Goal: Task Accomplishment & Management: Use online tool/utility

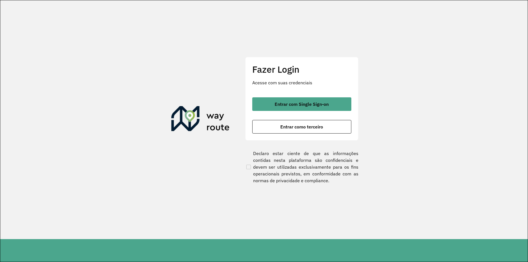
click at [311, 135] on div "Fazer Login Acesse com suas credenciais Entrar com Single Sign-on Entrar como t…" at bounding box center [301, 99] width 113 height 84
click at [307, 128] on span "Entrar como terceiro" at bounding box center [301, 127] width 43 height 5
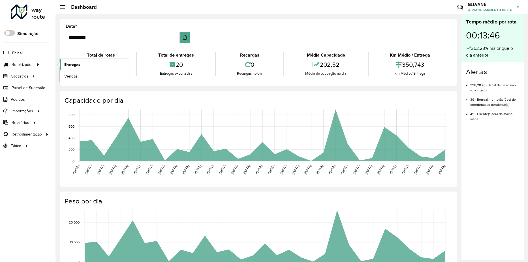
click at [68, 65] on span "Entregas" at bounding box center [72, 65] width 16 height 6
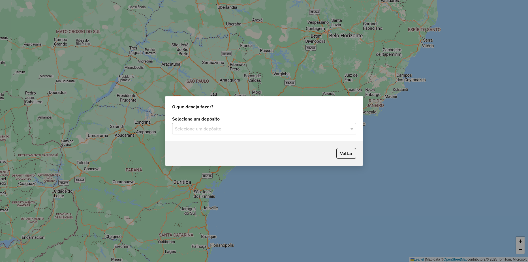
click at [289, 132] on div "Selecione um depósito" at bounding box center [264, 128] width 184 height 11
click at [270, 143] on div "HBR ARARI" at bounding box center [263, 145] width 183 height 10
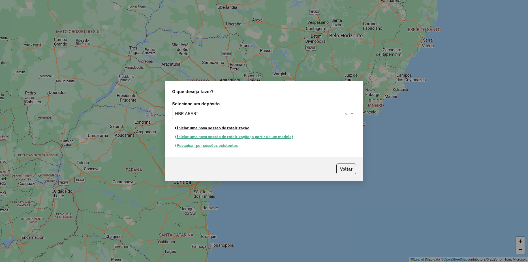
click at [239, 129] on button "Iniciar uma nova sessão de roteirização" at bounding box center [212, 128] width 80 height 9
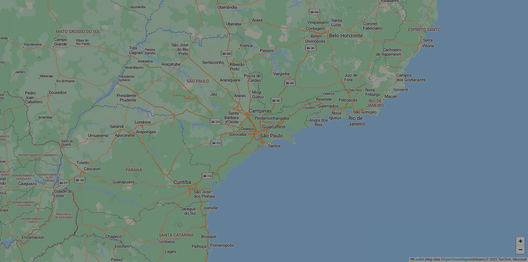
select select "*"
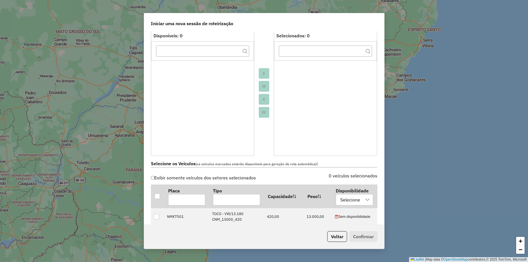
scroll to position [170, 0]
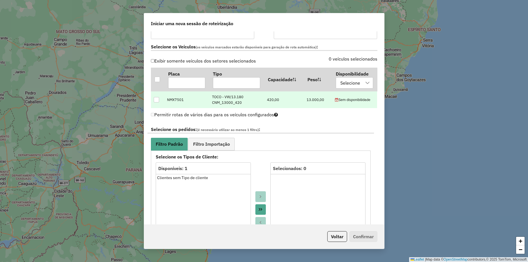
click at [155, 97] on div at bounding box center [156, 99] width 5 height 5
click at [235, 149] on ul "Filtro Padrão Filtro Importação" at bounding box center [261, 144] width 220 height 13
click at [233, 148] on link "Filtro Importação" at bounding box center [211, 144] width 46 height 13
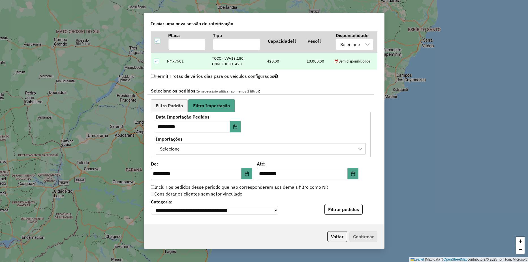
scroll to position [255, 0]
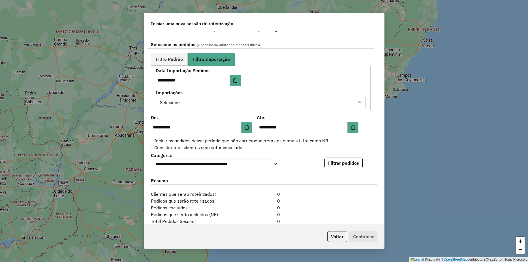
click at [206, 105] on div "Selecione" at bounding box center [256, 102] width 196 height 11
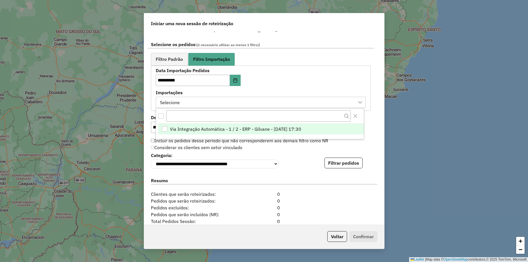
click at [170, 131] on span "Via Integração Automática - 1 / 2 - ERP - Gilvane - [DATE] 17:30" at bounding box center [235, 129] width 131 height 7
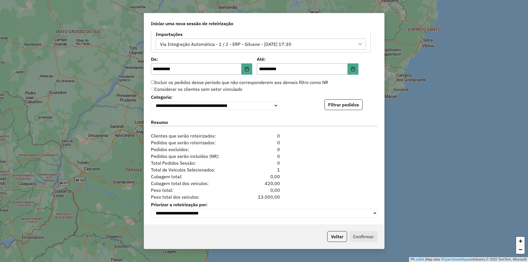
scroll to position [316, 0]
click at [371, 107] on div "**********" at bounding box center [264, 101] width 226 height 17
click at [344, 105] on button "Filtrar pedidos" at bounding box center [343, 104] width 38 height 11
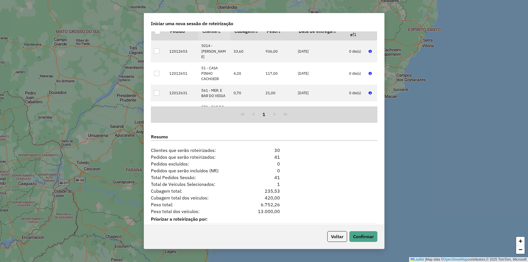
scroll to position [433, 0]
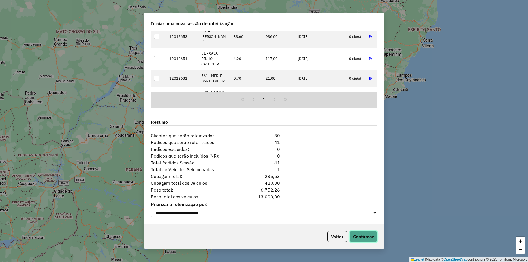
click at [353, 236] on button "Confirmar" at bounding box center [363, 236] width 28 height 11
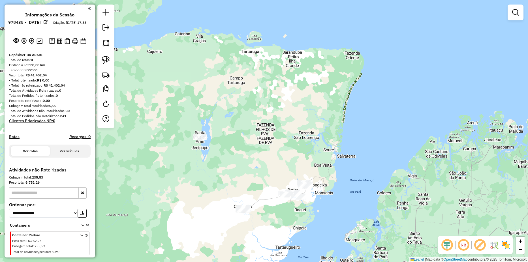
drag, startPoint x: 183, startPoint y: 87, endPoint x: 284, endPoint y: 225, distance: 171.6
click at [284, 225] on div "Janela de atendimento Grade de atendimento Capacidade Transportadoras Veículos …" at bounding box center [264, 131] width 528 height 262
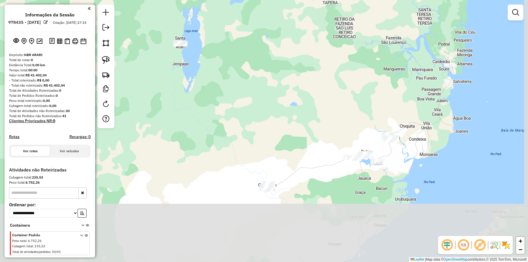
drag, startPoint x: 275, startPoint y: 173, endPoint x: 246, endPoint y: 106, distance: 72.4
click at [246, 106] on div "Janela de atendimento Grade de atendimento Capacidade Transportadoras Veículos …" at bounding box center [264, 131] width 528 height 262
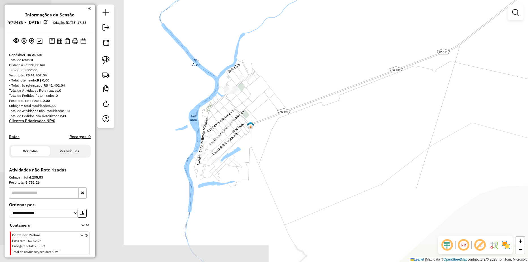
drag, startPoint x: 221, startPoint y: 182, endPoint x: 397, endPoint y: 160, distance: 178.0
click at [397, 160] on div "Janela de atendimento Grade de atendimento Capacidade Transportadoras Veículos …" at bounding box center [264, 131] width 528 height 262
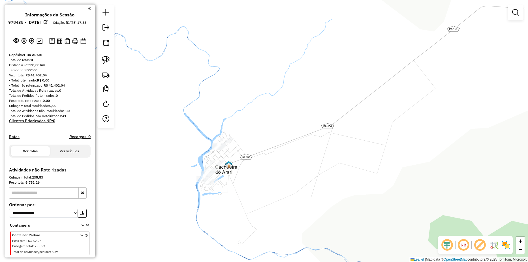
drag, startPoint x: 373, startPoint y: 155, endPoint x: 258, endPoint y: 163, distance: 115.2
click at [276, 171] on div "Janela de atendimento Grade de atendimento Capacidade Transportadoras Veículos …" at bounding box center [264, 131] width 528 height 262
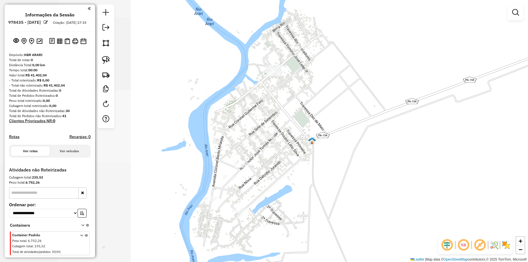
drag, startPoint x: 372, startPoint y: 153, endPoint x: 404, endPoint y: 144, distance: 33.1
click at [404, 144] on div "Janela de atendimento Grade de atendimento Capacidade Transportadoras Veículos …" at bounding box center [264, 131] width 528 height 262
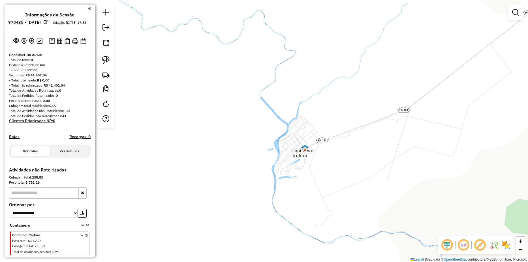
drag, startPoint x: 412, startPoint y: 156, endPoint x: 327, endPoint y: 160, distance: 85.0
click at [337, 160] on div "Janela de atendimento Grade de atendimento Capacidade Transportadoras Veículos …" at bounding box center [264, 131] width 528 height 262
click at [110, 60] on link at bounding box center [106, 60] width 12 height 12
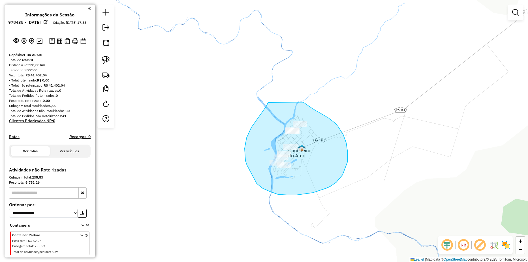
drag, startPoint x: 258, startPoint y: 118, endPoint x: 303, endPoint y: 102, distance: 48.0
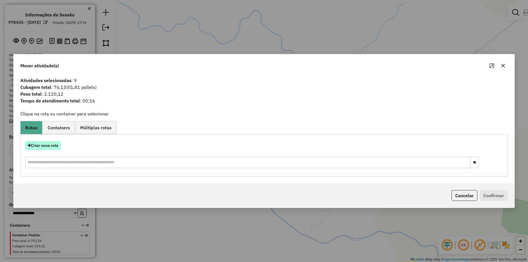
click at [48, 142] on button "Criar nova rota" at bounding box center [43, 145] width 36 height 9
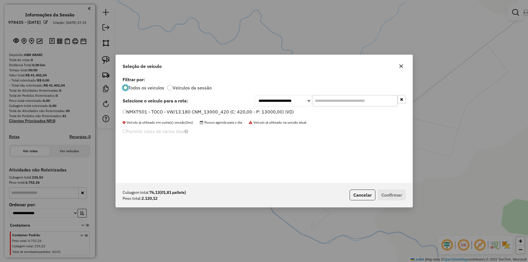
scroll to position [3, 2]
click at [128, 110] on label "NMX7501 - TOCO - VW/13.180 CNM_13000_420 (C: 420,00 - P: 13000,00) (VD)" at bounding box center [208, 111] width 171 height 7
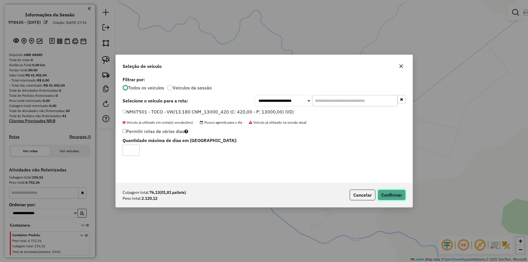
click at [392, 196] on button "Confirmar" at bounding box center [392, 195] width 28 height 11
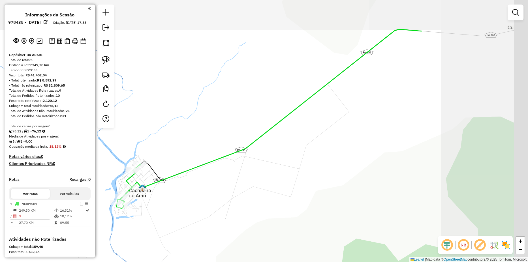
drag, startPoint x: 404, startPoint y: 146, endPoint x: 244, endPoint y: 185, distance: 164.3
click at [244, 185] on div "Janela de atendimento Grade de atendimento Capacidade Transportadoras Veículos …" at bounding box center [264, 131] width 528 height 262
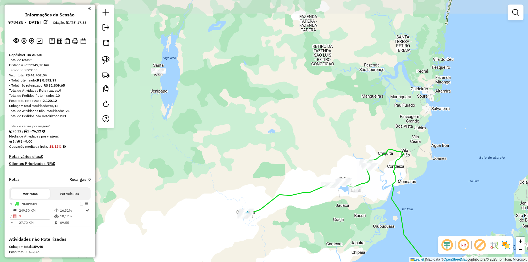
drag, startPoint x: 357, startPoint y: 162, endPoint x: 364, endPoint y: 197, distance: 35.5
click at [364, 197] on div "Janela de atendimento Grade de atendimento Capacidade Transportadoras Veículos …" at bounding box center [264, 131] width 528 height 262
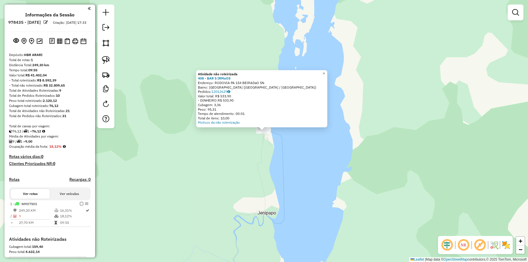
click at [238, 145] on div "Atividade não roteirizada 408 - BAR 5 IRMaOS Endereço: RODOVIA PA 154 BEIRADaO …" at bounding box center [264, 131] width 528 height 262
click at [282, 141] on div "Atividade não roteirizada 31 - BAR MARAJOARA SANTA Endereço: [STREET_ADDRESS] P…" at bounding box center [264, 131] width 528 height 262
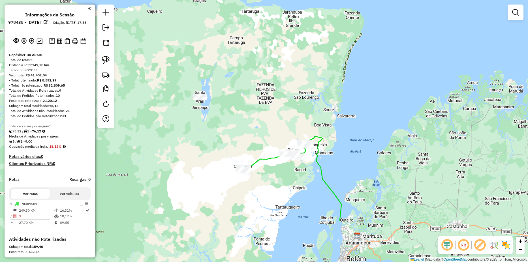
drag, startPoint x: 312, startPoint y: 180, endPoint x: 241, endPoint y: 137, distance: 82.8
click at [241, 137] on div "Janela de atendimento Grade de atendimento Capacidade Transportadoras Veículos …" at bounding box center [264, 131] width 528 height 262
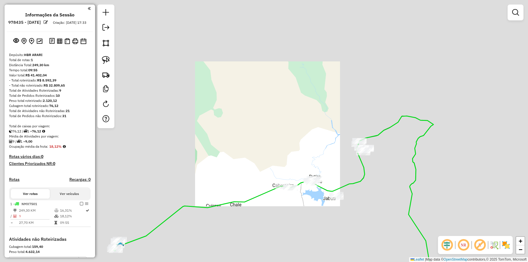
drag, startPoint x: 306, startPoint y: 155, endPoint x: 223, endPoint y: 111, distance: 93.6
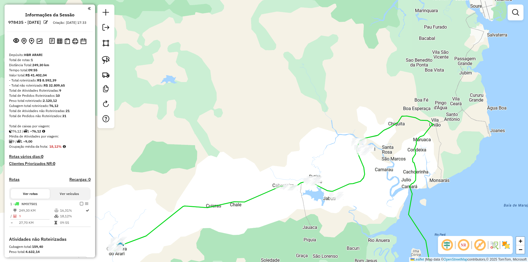
click at [223, 111] on div "Janela de atendimento Grade de atendimento Capacidade Transportadoras Veículos …" at bounding box center [264, 131] width 528 height 262
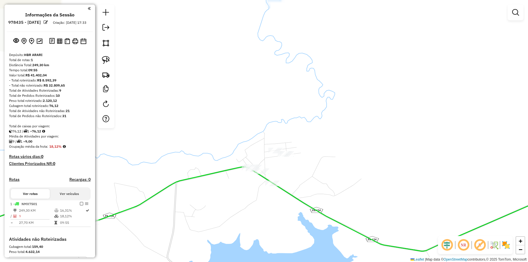
drag, startPoint x: 300, startPoint y: 109, endPoint x: 302, endPoint y: 104, distance: 5.1
click at [302, 105] on div "Janela de atendimento Grade de atendimento Capacidade Transportadoras Veículos …" at bounding box center [264, 131] width 528 height 262
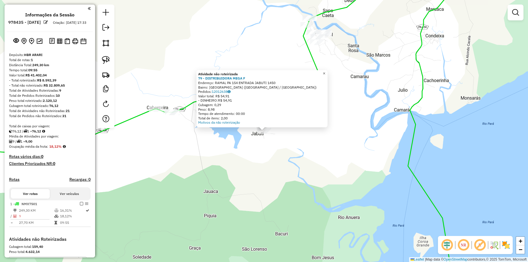
click at [325, 72] on span "×" at bounding box center [324, 73] width 3 height 5
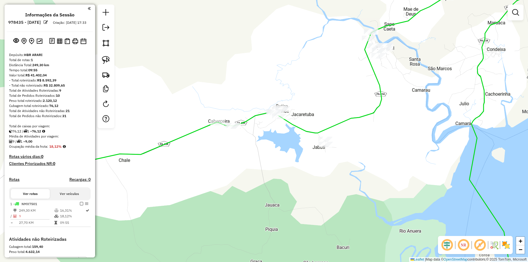
drag, startPoint x: 211, startPoint y: 73, endPoint x: 271, endPoint y: 96, distance: 64.0
click at [272, 87] on div "Janela de atendimento Grade de atendimento Capacidade Transportadoras Veículos …" at bounding box center [264, 131] width 528 height 262
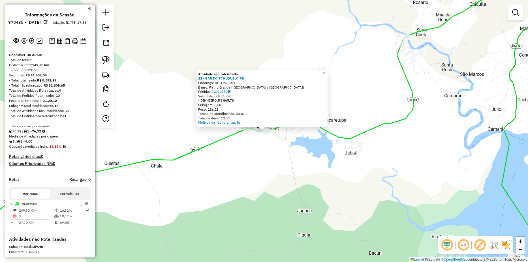
click at [325, 72] on span "×" at bounding box center [324, 73] width 3 height 5
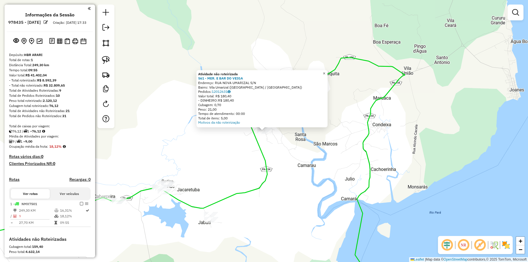
click at [325, 71] on span "×" at bounding box center [324, 73] width 3 height 5
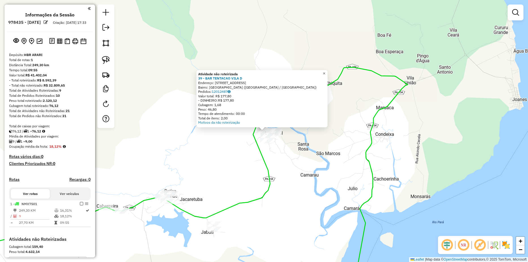
click at [325, 73] on span "×" at bounding box center [324, 73] width 3 height 5
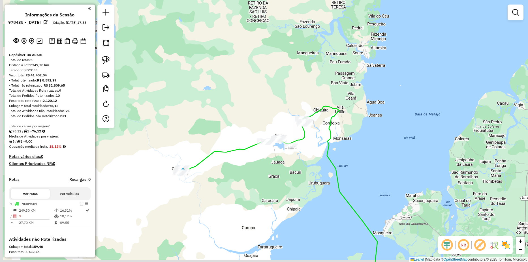
drag, startPoint x: 261, startPoint y: 141, endPoint x: 282, endPoint y: 127, distance: 24.7
click at [283, 128] on div "Janela de atendimento Grade de atendimento Capacidade Transportadoras Veículos …" at bounding box center [264, 131] width 528 height 262
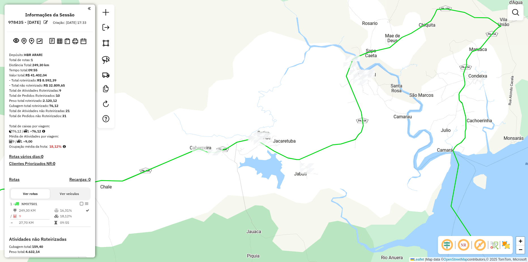
drag, startPoint x: 270, startPoint y: 126, endPoint x: 276, endPoint y: 91, distance: 35.1
click at [276, 91] on div "Janela de atendimento Grade de atendimento Capacidade Transportadoras Veículos …" at bounding box center [264, 131] width 528 height 262
click at [108, 58] on img at bounding box center [106, 60] width 8 height 8
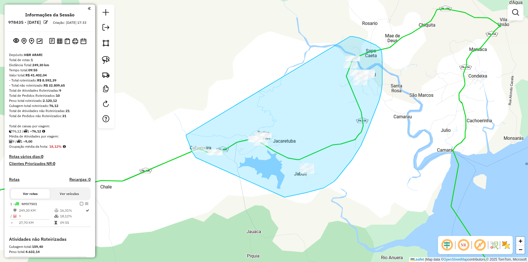
drag, startPoint x: 190, startPoint y: 145, endPoint x: 349, endPoint y: 36, distance: 193.2
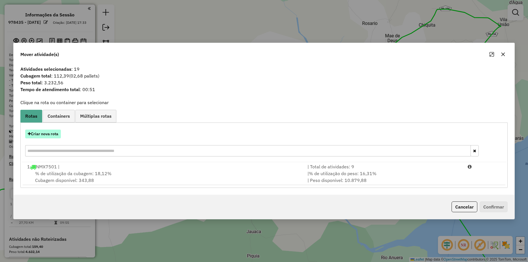
click at [40, 136] on button "Criar nova rota" at bounding box center [43, 134] width 36 height 9
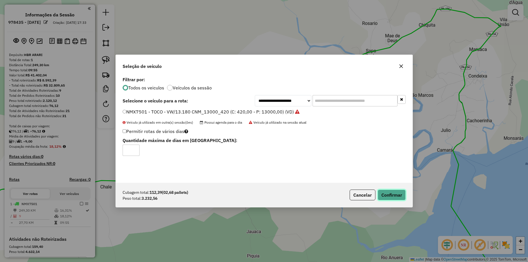
click at [396, 199] on button "Confirmar" at bounding box center [392, 195] width 28 height 11
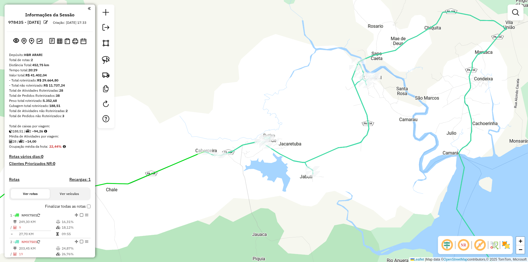
drag, startPoint x: 240, startPoint y: 73, endPoint x: 331, endPoint y: 110, distance: 97.8
click at [331, 110] on div "Janela de atendimento Grade de atendimento Capacidade Transportadoras Veículos …" at bounding box center [264, 131] width 528 height 262
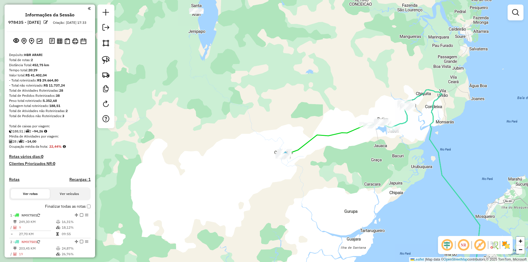
drag, startPoint x: 303, startPoint y: 105, endPoint x: 326, endPoint y: 101, distance: 23.0
click at [326, 101] on div "Janela de atendimento Grade de atendimento Capacidade Transportadoras Veículos …" at bounding box center [264, 131] width 528 height 262
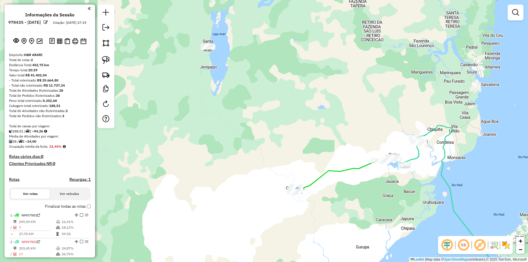
drag, startPoint x: 216, startPoint y: 92, endPoint x: 226, endPoint y: 118, distance: 28.1
click at [226, 118] on div "Janela de atendimento Grade de atendimento Capacidade Transportadoras Veículos …" at bounding box center [264, 131] width 528 height 262
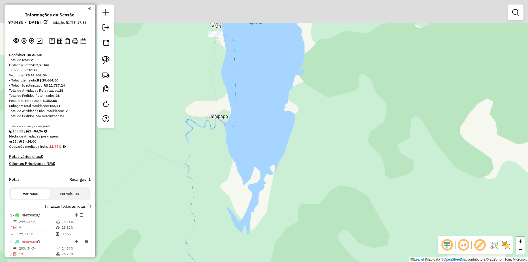
drag, startPoint x: 236, startPoint y: 102, endPoint x: 237, endPoint y: 119, distance: 16.5
click at [237, 119] on div "Janela de atendimento Grade de atendimento Capacidade Transportadoras Veículos …" at bounding box center [264, 131] width 528 height 262
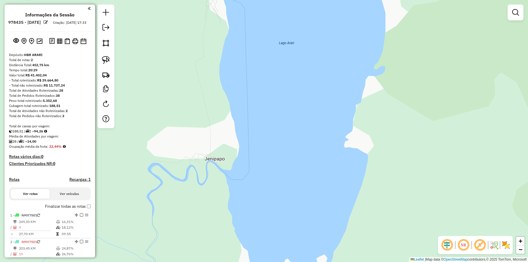
drag, startPoint x: 212, startPoint y: 110, endPoint x: 212, endPoint y: 141, distance: 31.1
click at [212, 141] on div "Janela de atendimento Grade de atendimento Capacidade Transportadoras Veículos …" at bounding box center [264, 131] width 528 height 262
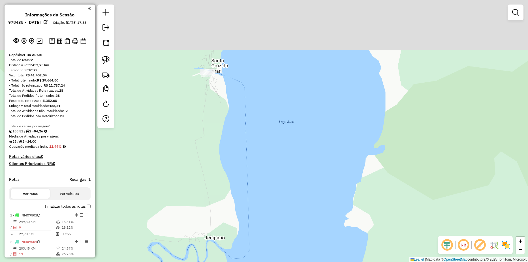
drag, startPoint x: 212, startPoint y: 104, endPoint x: 212, endPoint y: 109, distance: 5.1
click at [212, 109] on div "Janela de atendimento Grade de atendimento Capacidade Transportadoras Veículos …" at bounding box center [264, 131] width 528 height 262
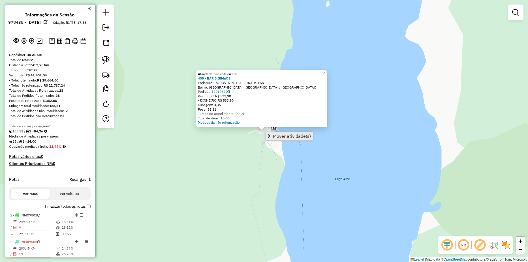
click at [272, 134] on link "Mover atividade(s)" at bounding box center [289, 136] width 47 height 8
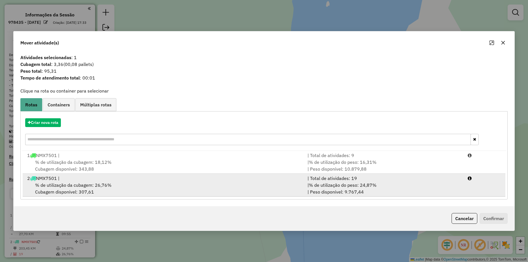
click at [97, 185] on span "% de utilização da cubagem: 26,76%" at bounding box center [73, 185] width 76 height 6
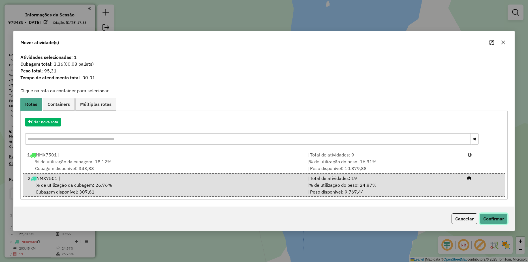
click at [489, 219] on button "Confirmar" at bounding box center [494, 218] width 28 height 11
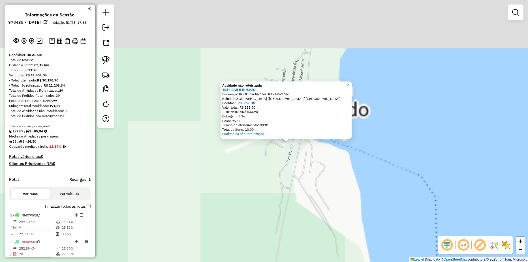
drag, startPoint x: 304, startPoint y: 148, endPoint x: 303, endPoint y: 152, distance: 4.1
click at [303, 152] on div "Atividade não roteirizada 408 - BAR 5 IRMaOS Endereço: RODOVIA PA 154 BEIRADaO …" at bounding box center [264, 131] width 528 height 262
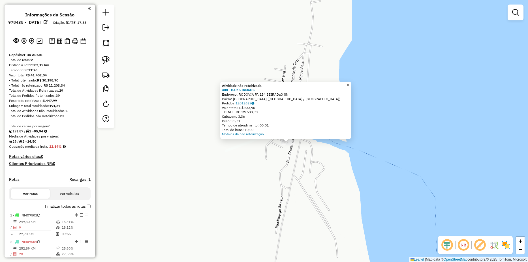
click at [351, 85] on link "×" at bounding box center [348, 85] width 7 height 7
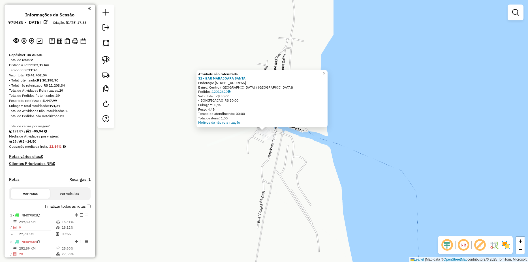
click at [206, 166] on div "Atividade não roteirizada 31 - BAR MARAJOARA SANTA Endereço: [STREET_ADDRESS] P…" at bounding box center [264, 131] width 528 height 262
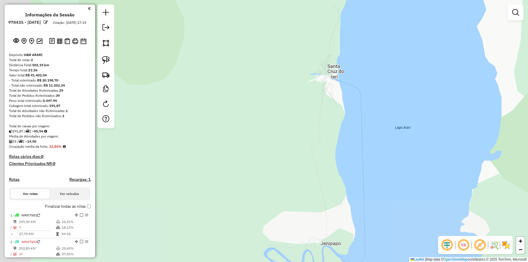
drag, startPoint x: 216, startPoint y: 166, endPoint x: 276, endPoint y: 97, distance: 91.5
click at [276, 97] on div "Janela de atendimento Grade de atendimento Capacidade Transportadoras Veículos …" at bounding box center [264, 131] width 528 height 262
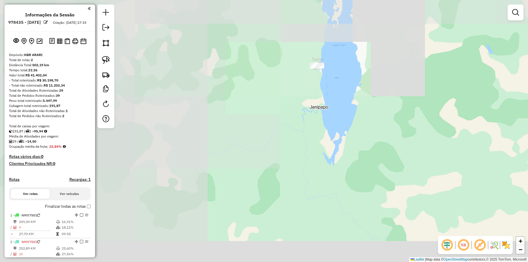
drag, startPoint x: 262, startPoint y: 128, endPoint x: 276, endPoint y: 80, distance: 49.6
click at [276, 80] on div "Janela de atendimento Grade de atendimento Capacidade Transportadoras Veículos …" at bounding box center [264, 131] width 528 height 262
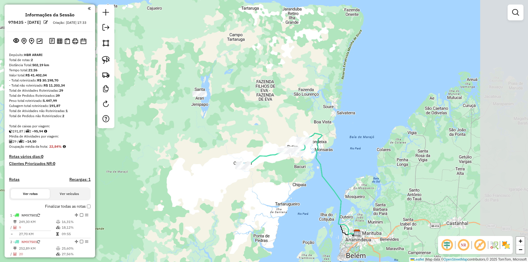
drag, startPoint x: 317, startPoint y: 138, endPoint x: 229, endPoint y: 157, distance: 89.7
click at [229, 157] on div "Janela de atendimento Grade de atendimento Capacidade Transportadoras Veículos …" at bounding box center [264, 131] width 528 height 262
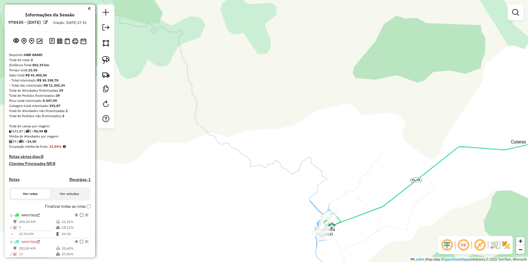
drag, startPoint x: 221, startPoint y: 157, endPoint x: 207, endPoint y: 136, distance: 25.0
click at [207, 136] on div "Janela de atendimento Grade de atendimento Capacidade Transportadoras Veículos …" at bounding box center [264, 131] width 528 height 262
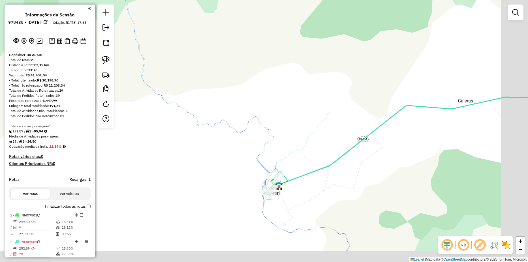
drag, startPoint x: 259, startPoint y: 141, endPoint x: 253, endPoint y: 134, distance: 8.4
click at [254, 135] on div "Janela de atendimento Grade de atendimento Capacidade Transportadoras Veículos …" at bounding box center [264, 131] width 528 height 262
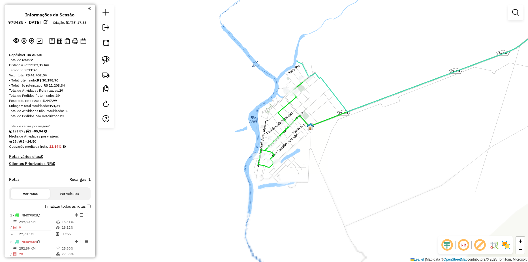
drag, startPoint x: 259, startPoint y: 174, endPoint x: 222, endPoint y: 77, distance: 103.9
click at [222, 77] on div "Janela de atendimento Grade de atendimento Capacidade Transportadoras Veículos …" at bounding box center [264, 131] width 528 height 262
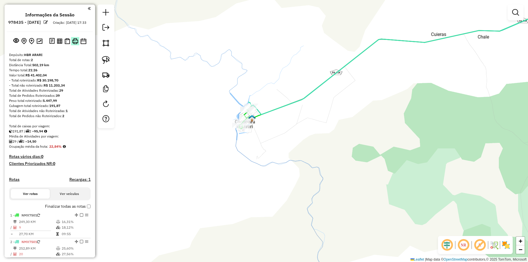
click at [76, 44] on img at bounding box center [75, 41] width 6 height 6
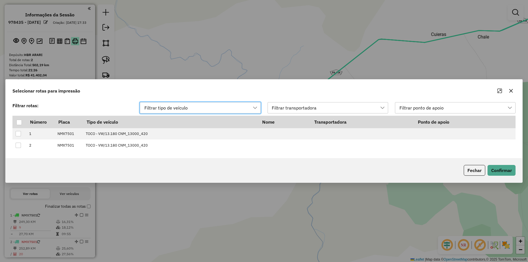
scroll to position [4, 25]
click at [16, 123] on div at bounding box center [18, 122] width 5 height 5
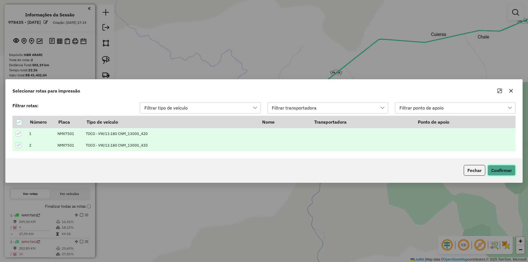
click at [490, 168] on button "Confirmar" at bounding box center [502, 170] width 28 height 11
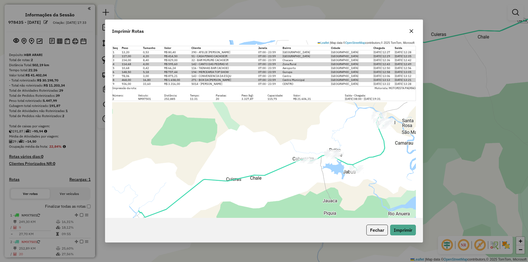
scroll to position [131, 0]
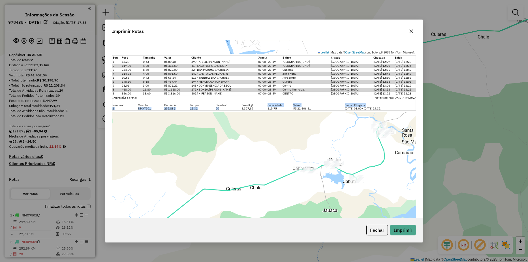
drag, startPoint x: 248, startPoint y: 107, endPoint x: 233, endPoint y: 109, distance: 15.8
click at [233, 109] on div "Impressão da rota: Motorista: MOTORISTA PADRAO Número: Veículo: Distância: Temp…" at bounding box center [264, 103] width 304 height 15
drag, startPoint x: 233, startPoint y: 109, endPoint x: 236, endPoint y: 109, distance: 3.1
click at [236, 109] on div "20" at bounding box center [225, 108] width 26 height 3
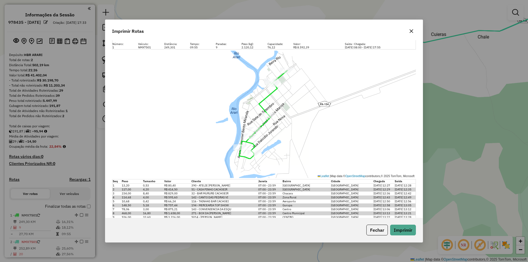
scroll to position [0, 0]
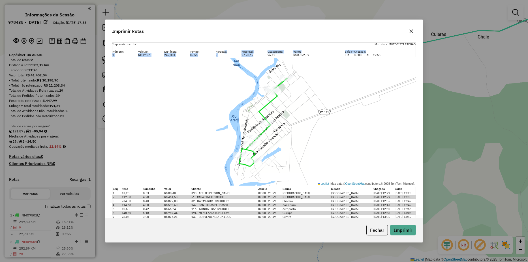
drag, startPoint x: 256, startPoint y: 56, endPoint x: 224, endPoint y: 52, distance: 32.2
click at [224, 52] on div "Impressão da rota: Motorista: MOTORISTA PADRAO Número: Veículo: Distância: Temp…" at bounding box center [264, 49] width 304 height 15
drag, startPoint x: 224, startPoint y: 52, endPoint x: 232, endPoint y: 52, distance: 7.4
click at [232, 52] on div "Paradas:" at bounding box center [225, 51] width 26 height 3
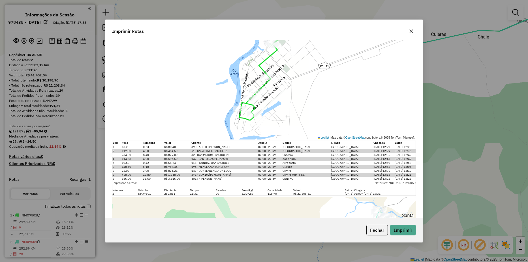
scroll to position [57, 0]
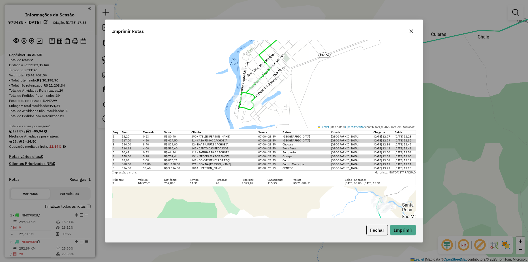
click at [286, 144] on td "Chacara" at bounding box center [306, 145] width 49 height 4
drag, startPoint x: 288, startPoint y: 146, endPoint x: 282, endPoint y: 144, distance: 6.3
click at [282, 144] on td "Chacara" at bounding box center [306, 145] width 49 height 4
drag, startPoint x: 282, startPoint y: 144, endPoint x: 294, endPoint y: 146, distance: 11.9
click at [294, 146] on td "Chacara" at bounding box center [306, 145] width 49 height 4
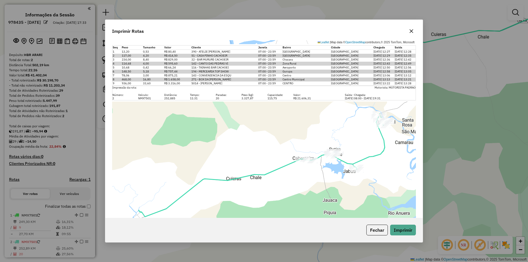
scroll to position [113, 0]
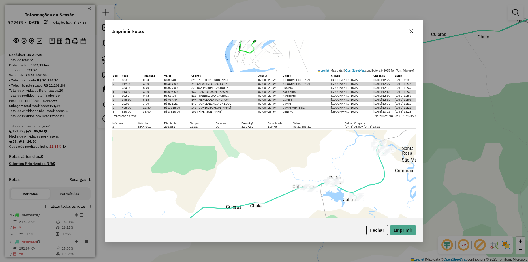
drag, startPoint x: 298, startPoint y: 92, endPoint x: 279, endPoint y: 94, distance: 18.8
click at [279, 94] on tr "4 114,68 4,00 R$ 595,60 142 - CANTO DAS PEDRAS VI 07:00 - 23:59 Zona Rural [GEO…" at bounding box center [263, 92] width 303 height 4
drag, startPoint x: 279, startPoint y: 94, endPoint x: 365, endPoint y: 93, distance: 86.1
click at [365, 93] on td "[GEOGRAPHIC_DATA]" at bounding box center [352, 92] width 42 height 4
click at [412, 32] on icon "button" at bounding box center [411, 31] width 5 height 5
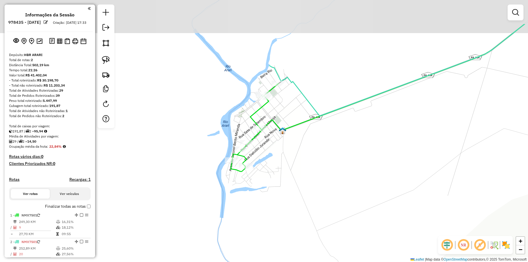
drag, startPoint x: 303, startPoint y: 110, endPoint x: 307, endPoint y: 153, distance: 42.7
click at [307, 153] on div "Janela de atendimento Grade de atendimento Capacidade Transportadoras Veículos …" at bounding box center [264, 131] width 528 height 262
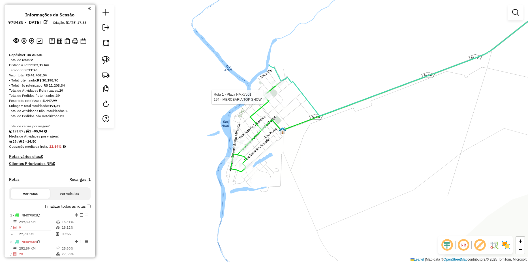
select select "**********"
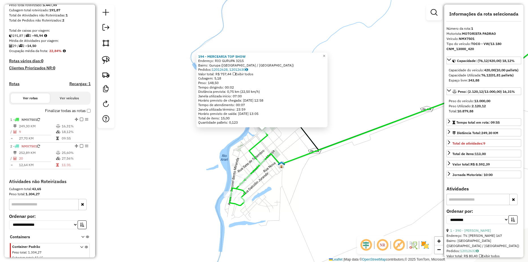
scroll to position [124, 0]
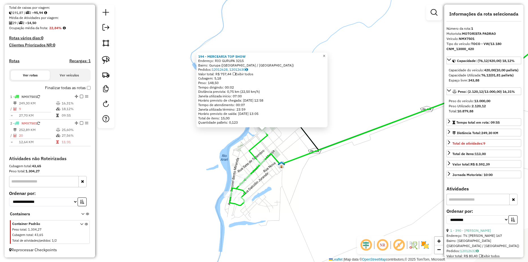
click at [327, 57] on link "×" at bounding box center [324, 56] width 7 height 7
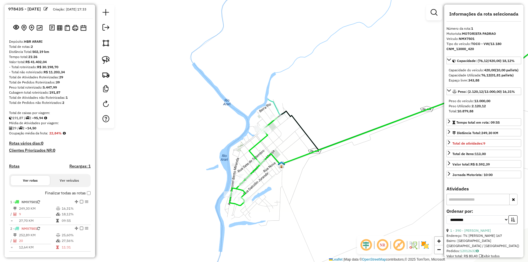
scroll to position [0, 0]
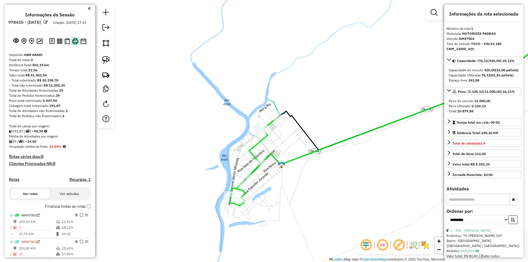
click at [73, 44] on img at bounding box center [75, 41] width 6 height 6
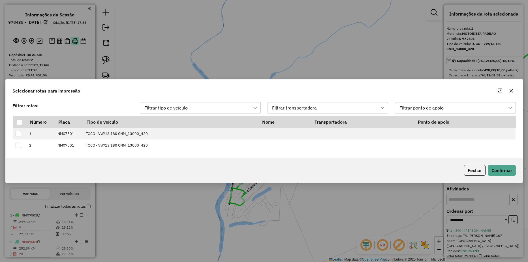
scroll to position [4, 25]
click at [19, 123] on div at bounding box center [18, 122] width 5 height 5
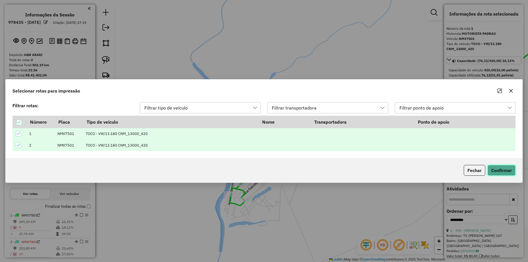
click at [493, 175] on button "Confirmar" at bounding box center [502, 170] width 28 height 11
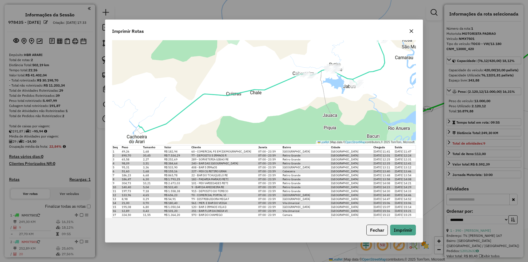
scroll to position [245, 0]
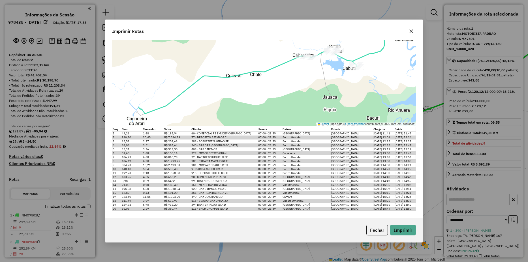
click at [410, 32] on icon "button" at bounding box center [411, 31] width 5 height 5
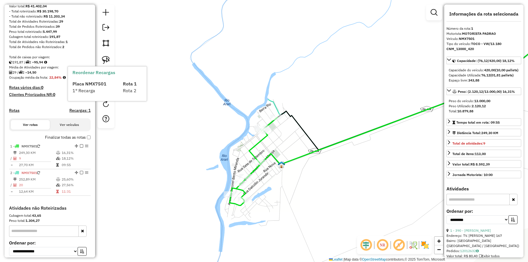
scroll to position [124, 0]
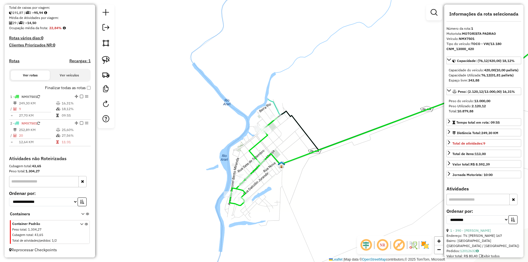
click at [81, 223] on icon at bounding box center [81, 233] width 3 height 21
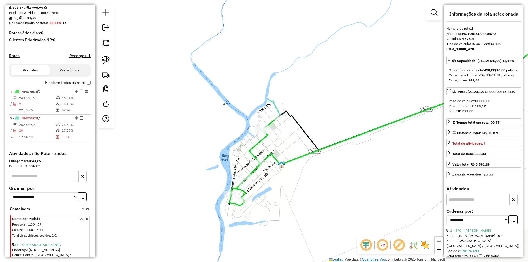
scroll to position [233, 0]
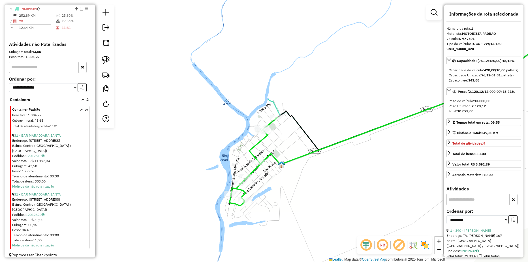
click at [80, 118] on icon at bounding box center [81, 118] width 3 height 21
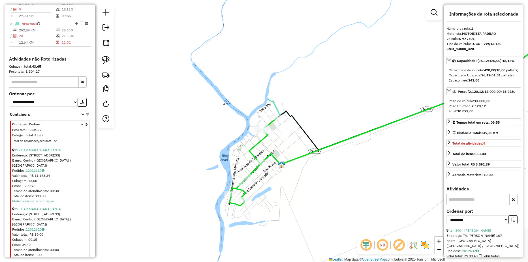
scroll to position [124, 0]
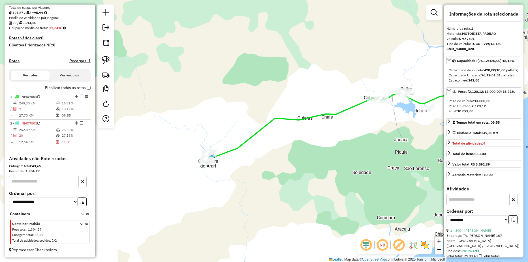
drag, startPoint x: 302, startPoint y: 135, endPoint x: 271, endPoint y: 154, distance: 36.5
click at [271, 154] on div "Janela de atendimento Grade de atendimento Capacidade Transportadoras Veículos …" at bounding box center [264, 131] width 528 height 262
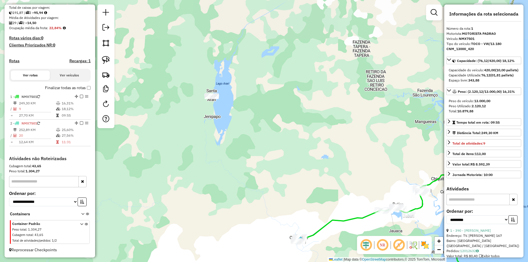
drag, startPoint x: 278, startPoint y: 168, endPoint x: 384, endPoint y: 240, distance: 128.3
click at [384, 240] on hb-router-mapa "Informações da Sessão 978435 - [DATE] Criação: [DATE] 17:33 Depósito: HBR ARARI…" at bounding box center [264, 131] width 528 height 262
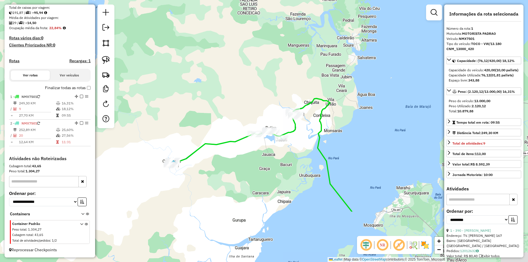
drag, startPoint x: 360, startPoint y: 161, endPoint x: 204, endPoint y: 59, distance: 186.0
click at [204, 59] on div "Janela de atendimento Grade de atendimento Capacidade Transportadoras Veículos …" at bounding box center [264, 131] width 528 height 262
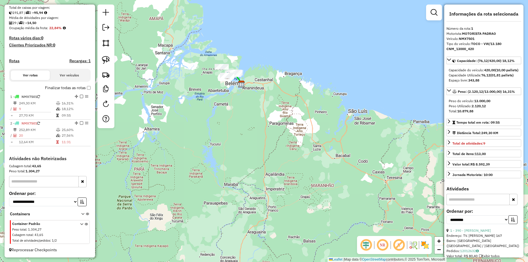
drag, startPoint x: 207, startPoint y: 127, endPoint x: 215, endPoint y: 96, distance: 31.9
click at [215, 96] on div "Janela de atendimento Grade de atendimento Capacidade Transportadoras Veículos …" at bounding box center [264, 131] width 528 height 262
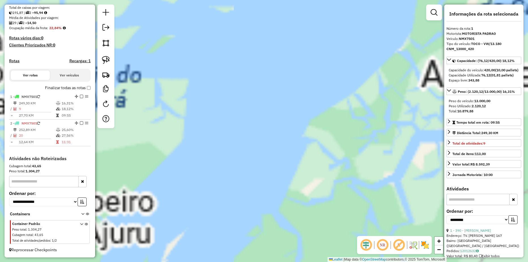
drag, startPoint x: 259, startPoint y: 120, endPoint x: 259, endPoint y: 151, distance: 31.1
click at [252, 192] on div "Janela de atendimento Grade de atendimento Capacidade Transportadoras Veículos …" at bounding box center [264, 131] width 528 height 262
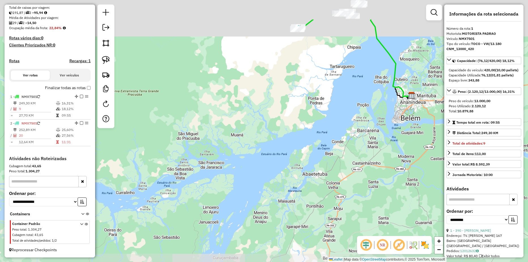
drag, startPoint x: 243, startPoint y: 148, endPoint x: 223, endPoint y: 193, distance: 49.2
click at [223, 198] on div "Janela de atendimento Grade de atendimento Capacidade Transportadoras Veículos …" at bounding box center [264, 131] width 528 height 262
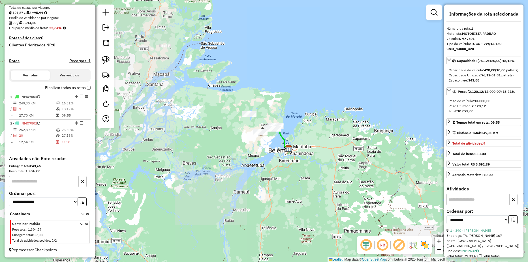
drag, startPoint x: 266, startPoint y: 141, endPoint x: 213, endPoint y: 153, distance: 54.1
click at [213, 153] on div "Janela de atendimento Grade de atendimento Capacidade Transportadoras Veículos …" at bounding box center [264, 131] width 528 height 262
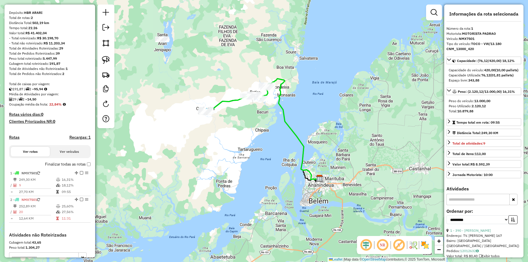
scroll to position [0, 0]
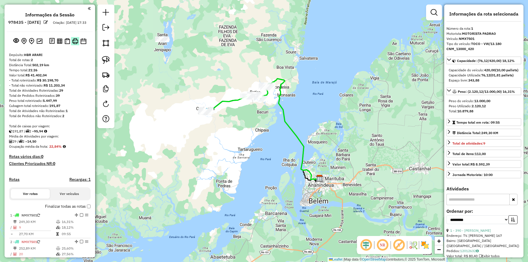
click at [74, 44] on img at bounding box center [75, 41] width 6 height 6
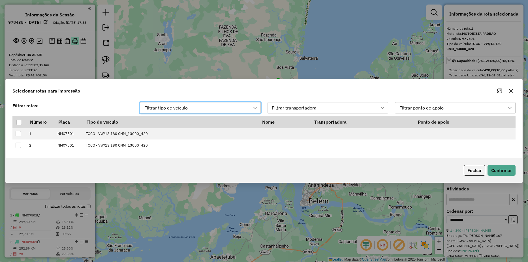
scroll to position [4, 25]
click at [20, 123] on div at bounding box center [18, 122] width 5 height 5
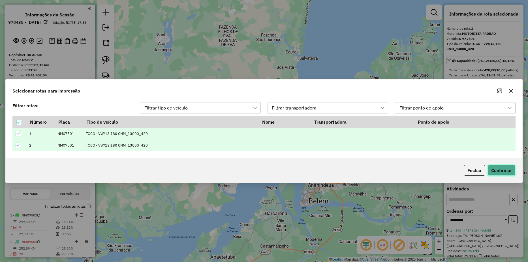
click at [504, 174] on button "Confirmar" at bounding box center [502, 170] width 28 height 11
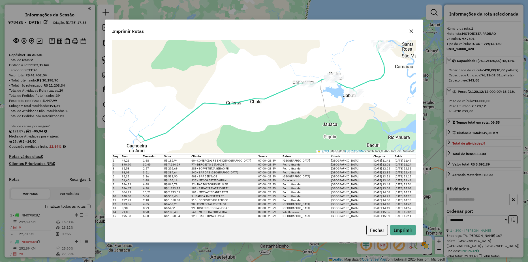
scroll to position [245, 0]
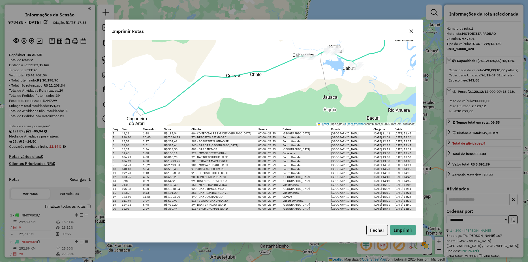
click at [414, 33] on button "button" at bounding box center [411, 31] width 9 height 9
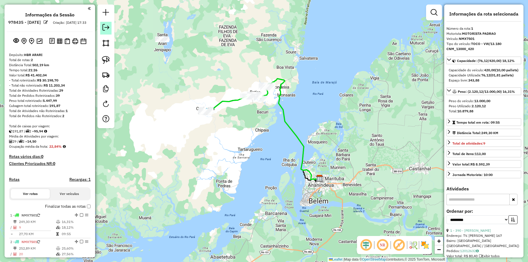
click at [111, 29] on link at bounding box center [105, 28] width 11 height 13
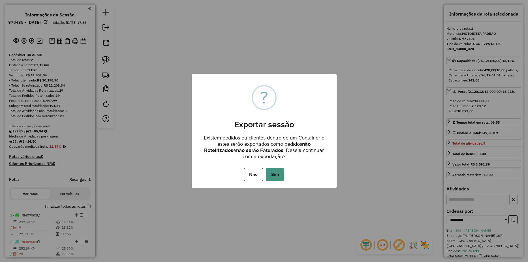
click at [280, 171] on button "Sim" at bounding box center [275, 174] width 18 height 13
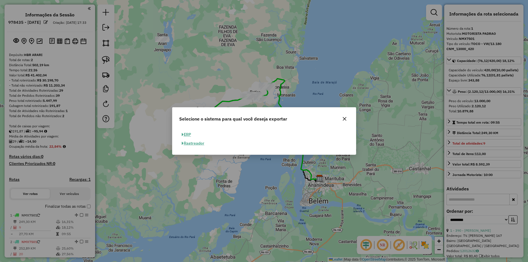
click at [188, 132] on button "ERP" at bounding box center [186, 134] width 14 height 9
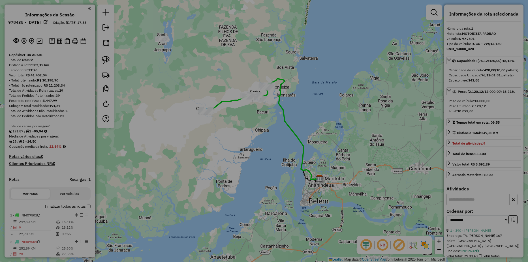
select select "**"
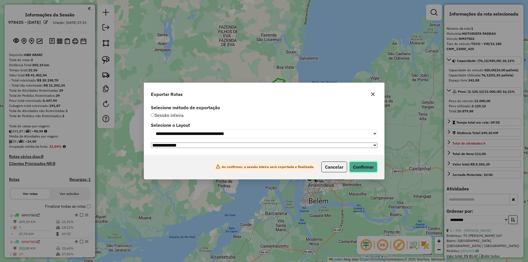
click at [367, 166] on button "Confirmar" at bounding box center [363, 167] width 28 height 11
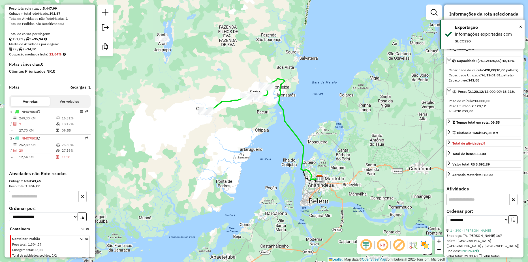
scroll to position [115, 0]
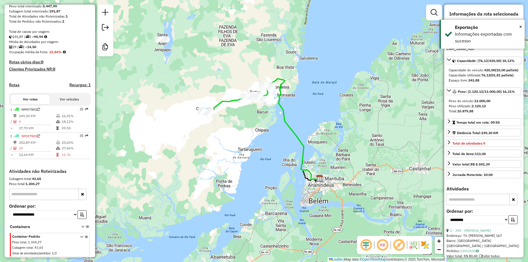
click at [80, 236] on icon at bounding box center [81, 246] width 3 height 21
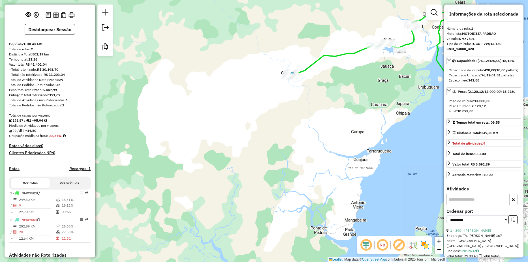
scroll to position [0, 0]
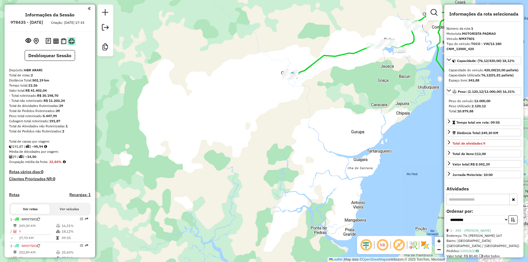
click at [67, 45] on button at bounding box center [71, 41] width 8 height 8
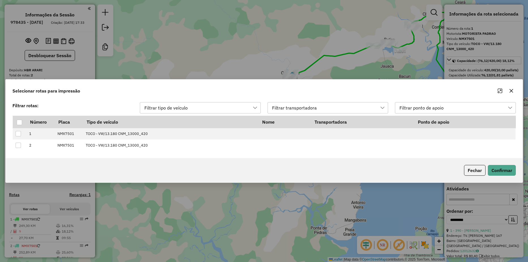
scroll to position [4, 25]
click at [21, 120] on div at bounding box center [19, 123] width 6 height 6
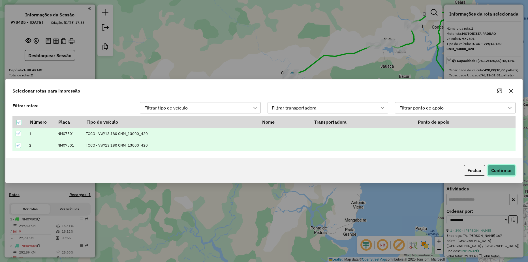
click at [498, 171] on button "Confirmar" at bounding box center [502, 170] width 28 height 11
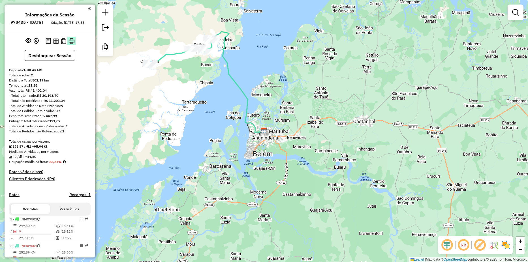
click at [69, 44] on img at bounding box center [72, 41] width 6 height 6
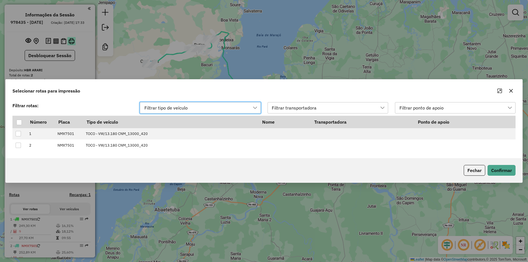
scroll to position [4, 25]
click at [20, 123] on div at bounding box center [18, 122] width 5 height 5
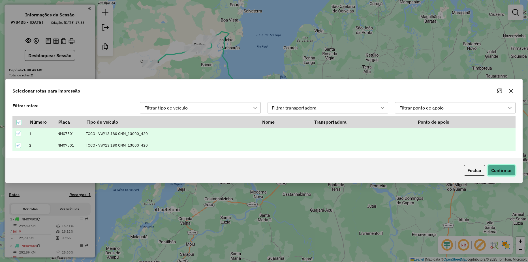
click at [489, 173] on button "Confirmar" at bounding box center [502, 170] width 28 height 11
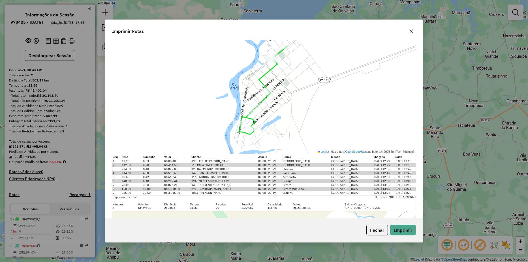
scroll to position [142, 0]
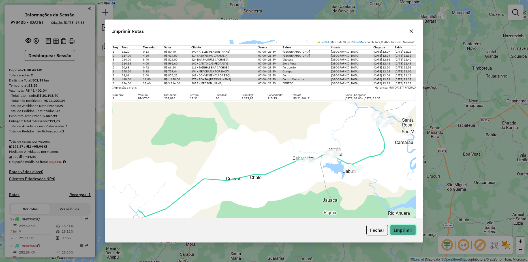
click at [396, 228] on button "Imprimir" at bounding box center [403, 230] width 26 height 11
click at [369, 228] on button "Fechar" at bounding box center [377, 230] width 22 height 11
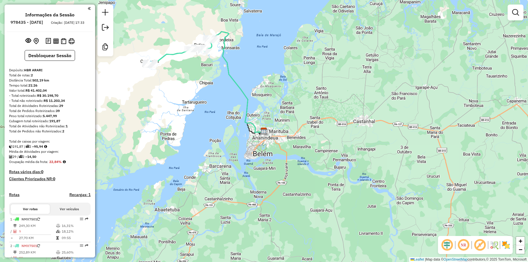
scroll to position [0, 0]
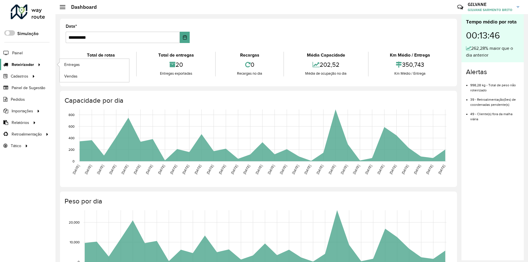
click at [19, 66] on span "Roteirizador" at bounding box center [23, 65] width 22 height 6
click at [66, 65] on span "Entregas" at bounding box center [72, 65] width 16 height 6
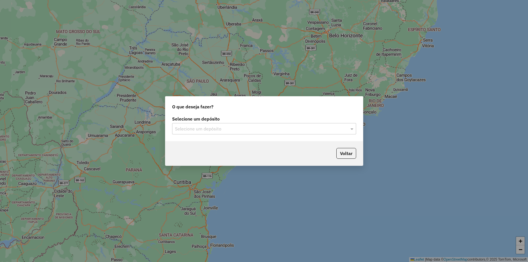
click at [238, 125] on div "Selecione um depósito" at bounding box center [264, 128] width 184 height 11
click at [200, 144] on div "HBR ARARI" at bounding box center [263, 145] width 183 height 10
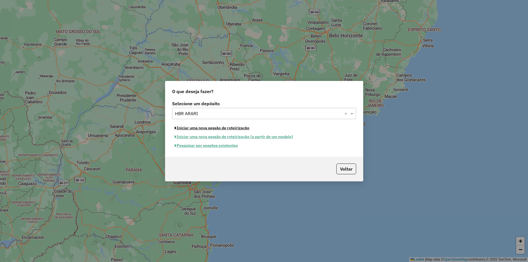
click at [186, 129] on button "Iniciar uma nova sessão de roteirização" at bounding box center [212, 128] width 80 height 9
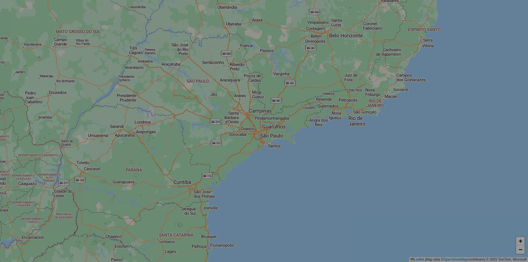
select select "*"
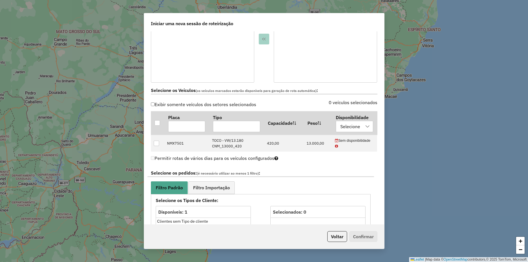
scroll to position [170, 0]
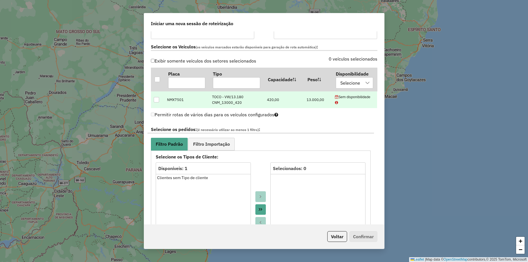
click at [156, 100] on div at bounding box center [156, 99] width 5 height 5
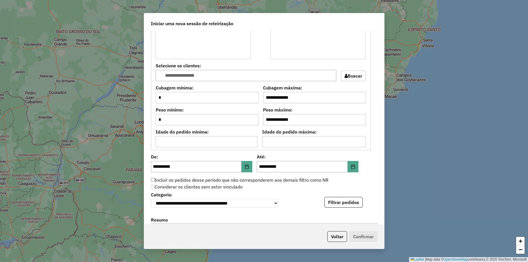
scroll to position [255, 0]
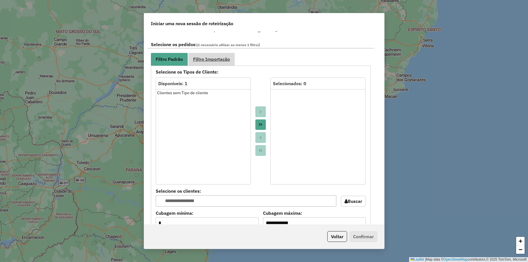
click at [206, 65] on link "Filtro Importação" at bounding box center [211, 59] width 46 height 13
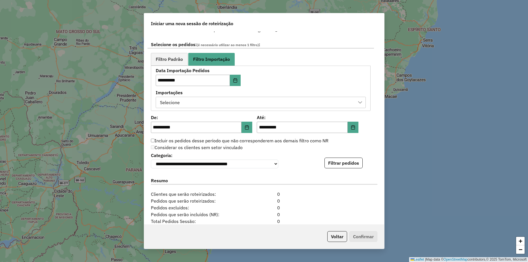
click at [213, 96] on label "Importações" at bounding box center [261, 92] width 210 height 7
click at [209, 101] on div "Selecione" at bounding box center [256, 102] width 196 height 11
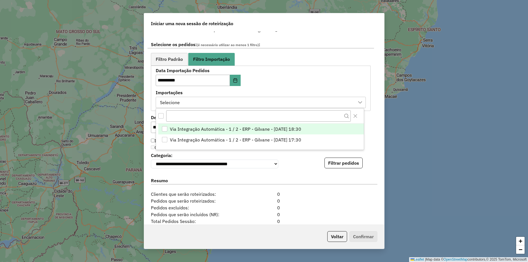
scroll to position [4, 26]
click at [273, 131] on span "Via Integração Automática - 1 / 2 - ERP - Gilvane - 12/08/2025 18:30" at bounding box center [235, 129] width 131 height 7
click at [374, 110] on div "**********" at bounding box center [264, 127] width 240 height 193
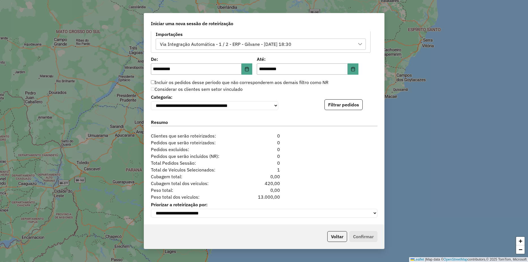
scroll to position [316, 0]
click at [354, 107] on button "Filtrar pedidos" at bounding box center [343, 104] width 38 height 11
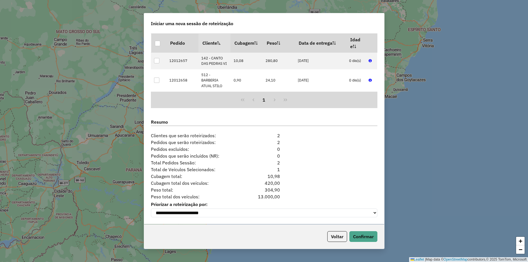
scroll to position [406, 0]
click at [365, 231] on button "Confirmar" at bounding box center [363, 236] width 28 height 11
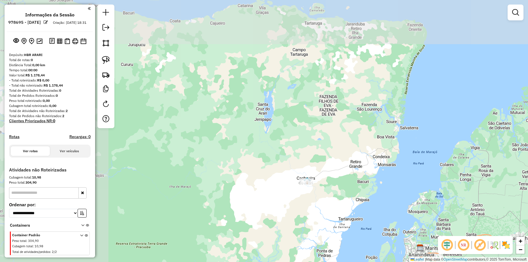
drag, startPoint x: 160, startPoint y: 129, endPoint x: 318, endPoint y: 256, distance: 202.2
click at [318, 256] on div "Janela de atendimento Grade de atendimento Capacidade Transportadoras Veículos …" at bounding box center [264, 131] width 528 height 262
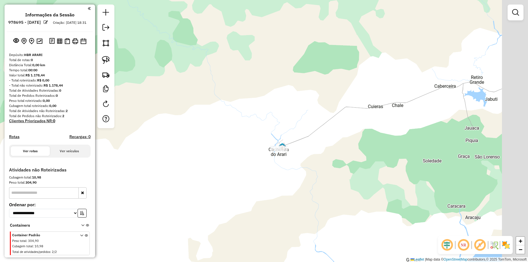
drag, startPoint x: 337, startPoint y: 173, endPoint x: 257, endPoint y: 189, distance: 80.8
click at [258, 193] on div "Janela de atendimento Grade de atendimento Capacidade Transportadoras Veículos …" at bounding box center [264, 131] width 528 height 262
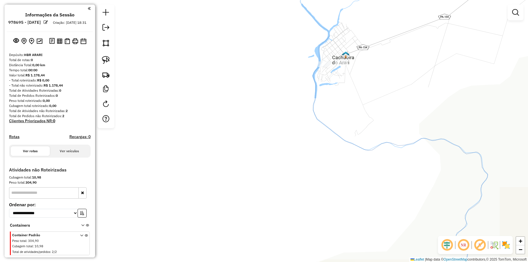
drag, startPoint x: 345, startPoint y: 114, endPoint x: 267, endPoint y: 268, distance: 172.6
click at [267, 262] on html "**********" at bounding box center [264, 131] width 528 height 262
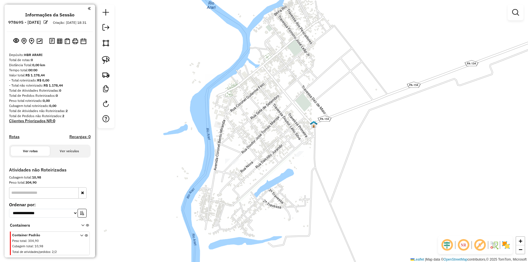
drag, startPoint x: 251, startPoint y: 202, endPoint x: 294, endPoint y: 193, distance: 44.3
click at [294, 193] on div "Janela de atendimento Grade de atendimento Capacidade Transportadoras Veículos …" at bounding box center [264, 131] width 528 height 262
click at [103, 54] on link at bounding box center [106, 60] width 12 height 12
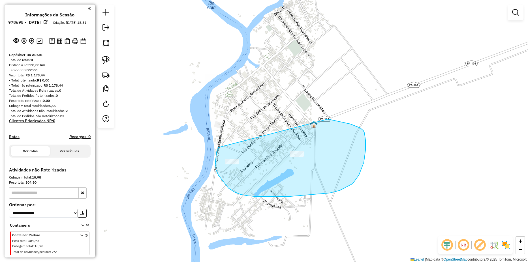
drag, startPoint x: 219, startPoint y: 148, endPoint x: 327, endPoint y: 119, distance: 112.3
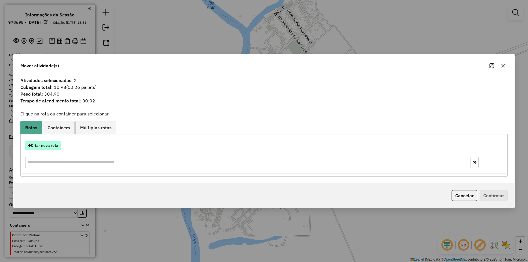
click at [41, 143] on button "Criar nova rota" at bounding box center [43, 145] width 36 height 9
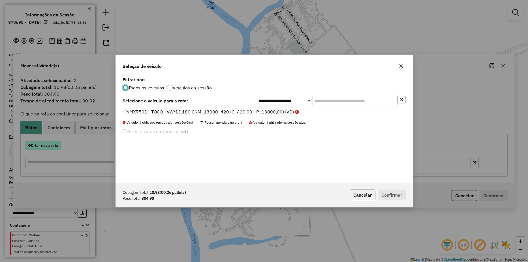
scroll to position [3, 2]
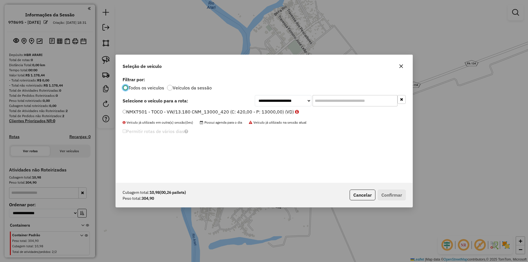
click at [126, 109] on label "NMX7501 - TOCO - VW/13.180 CNM_13000_420 (C: 420,00 - P: 13000,00) (VD)" at bounding box center [211, 111] width 176 height 7
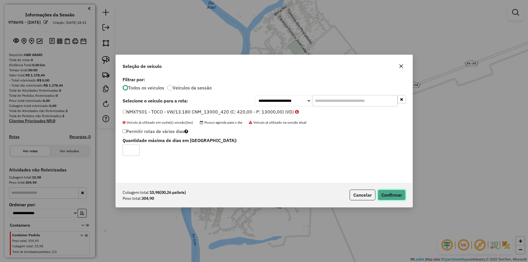
click at [397, 195] on button "Confirmar" at bounding box center [392, 195] width 28 height 11
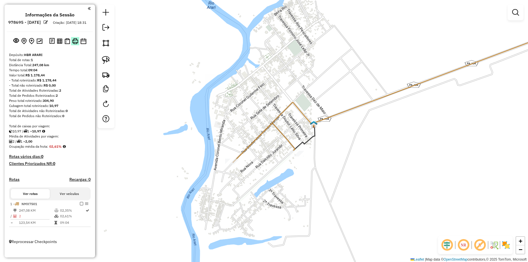
click at [76, 44] on img at bounding box center [75, 41] width 6 height 6
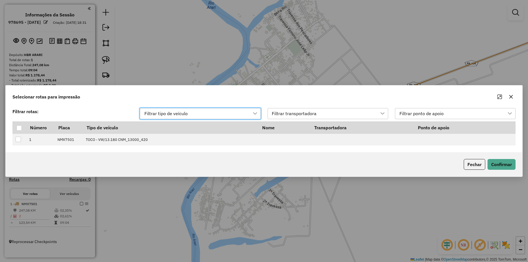
scroll to position [4, 25]
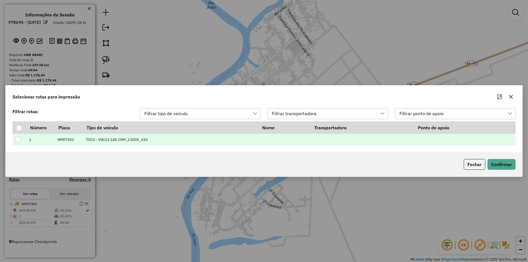
click at [18, 138] on div at bounding box center [18, 139] width 5 height 5
click at [505, 164] on button "Confirmar" at bounding box center [502, 164] width 28 height 11
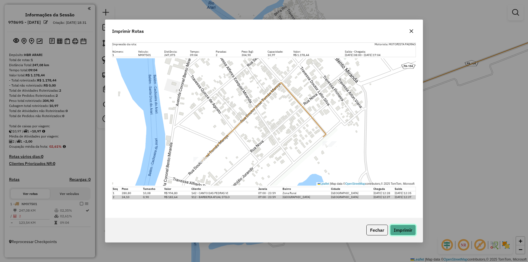
click at [395, 229] on button "Imprimir" at bounding box center [403, 230] width 26 height 11
click at [405, 230] on button "Imprimir" at bounding box center [403, 230] width 26 height 11
click at [386, 230] on button "Fechar" at bounding box center [377, 230] width 22 height 11
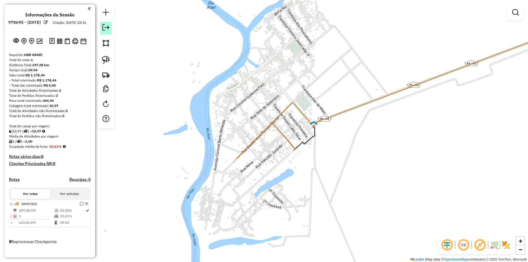
click at [101, 31] on link at bounding box center [105, 28] width 11 height 13
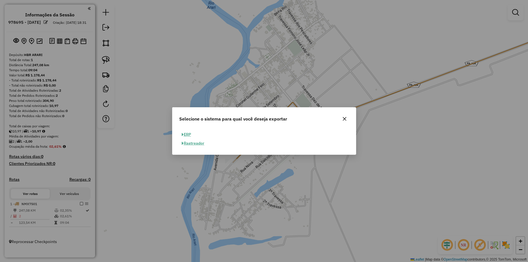
click at [191, 136] on button "ERP" at bounding box center [186, 134] width 14 height 9
select select "**"
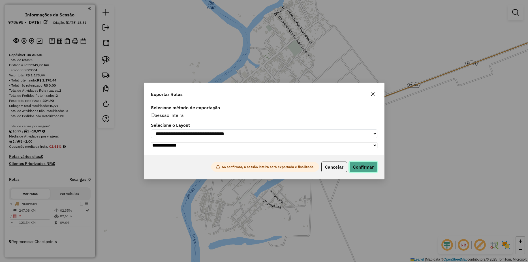
click at [371, 170] on button "Confirmar" at bounding box center [363, 167] width 28 height 11
